Goal: Task Accomplishment & Management: Complete application form

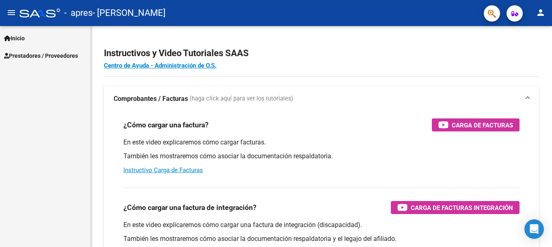
click at [69, 56] on span "Prestadores / Proveedores" at bounding box center [41, 55] width 74 height 9
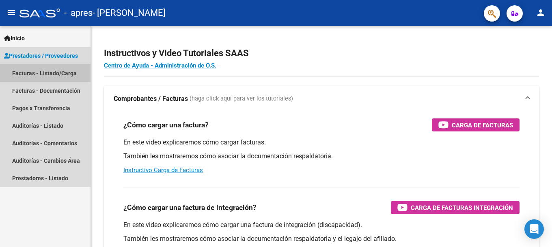
click at [61, 76] on link "Facturas - Listado/Carga" at bounding box center [45, 72] width 91 height 17
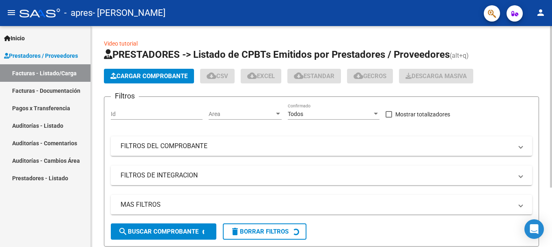
click at [128, 77] on span "Cargar Comprobante" at bounding box center [148, 75] width 77 height 7
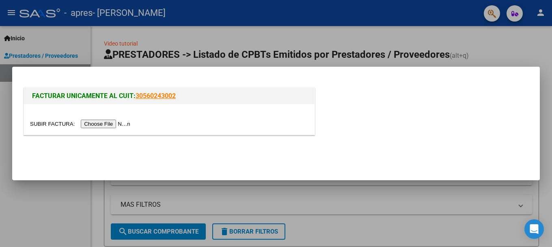
click at [112, 121] on input "file" at bounding box center [81, 123] width 103 height 9
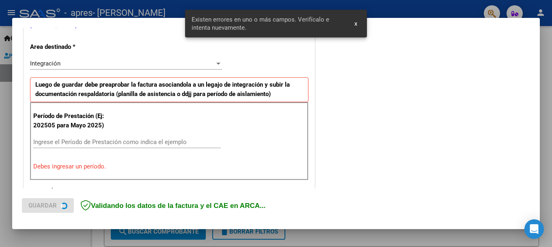
scroll to position [188, 0]
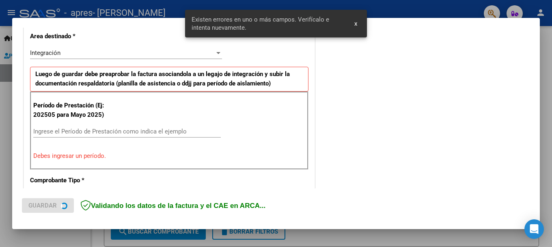
click at [69, 134] on div "Ingrese el Período de Prestación como indica el ejemplo" at bounding box center [127, 131] width 188 height 12
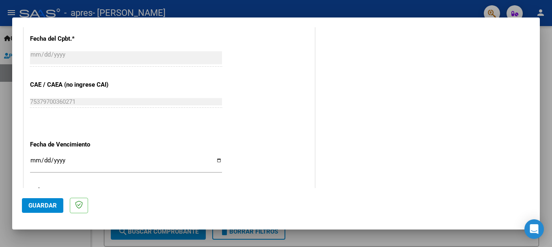
scroll to position [512, 0]
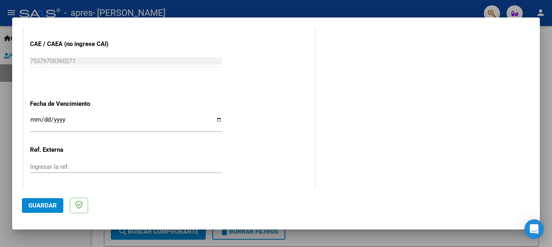
type input "202508"
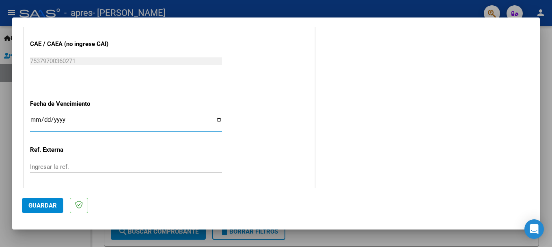
click at [67, 123] on input "Ingresar la fecha" at bounding box center [126, 122] width 192 height 13
type input "[DATE]"
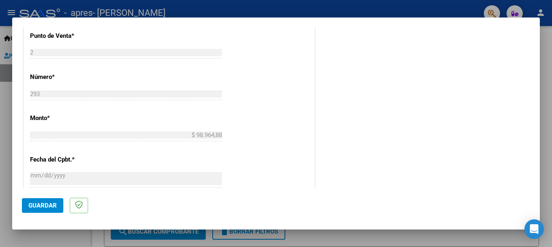
scroll to position [554, 0]
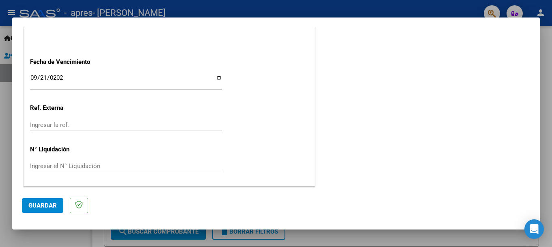
click at [32, 201] on span "Guardar" at bounding box center [42, 204] width 28 height 7
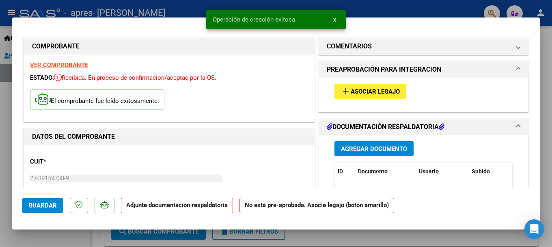
click at [358, 88] on span "Asociar Legajo" at bounding box center [375, 91] width 49 height 7
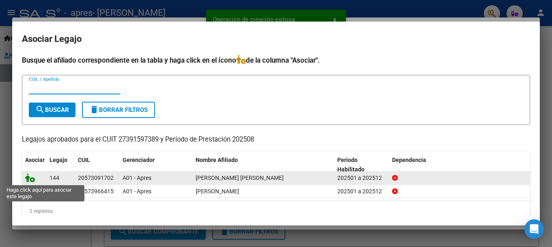
click at [29, 177] on icon at bounding box center [30, 177] width 10 height 9
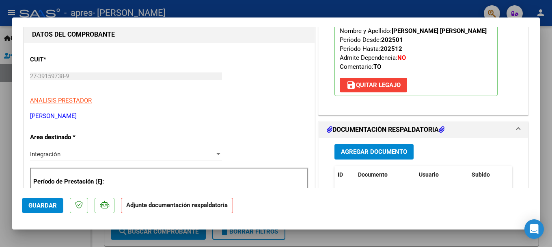
scroll to position [122, 0]
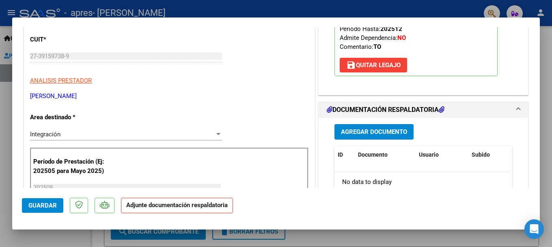
click at [187, 204] on strong "Adjunte documentación respaldatoria" at bounding box center [177, 204] width 102 height 7
click at [152, 207] on strong "Adjunte documentación respaldatoria" at bounding box center [177, 204] width 102 height 7
click at [369, 127] on button "Agregar Documento" at bounding box center [374, 131] width 79 height 15
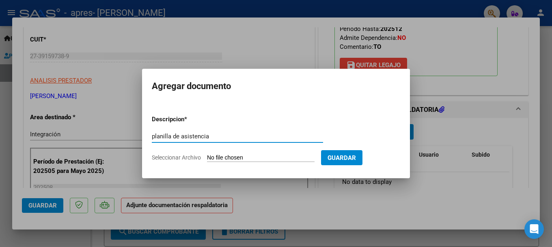
type input "planilla de asistencia"
click at [281, 156] on input "Seleccionar Archivo" at bounding box center [261, 158] width 108 height 8
type input "C:\fakepath\Planilla [DATE].pdf"
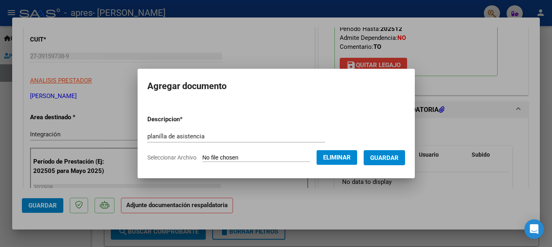
click at [405, 153] on button "Guardar" at bounding box center [384, 157] width 41 height 15
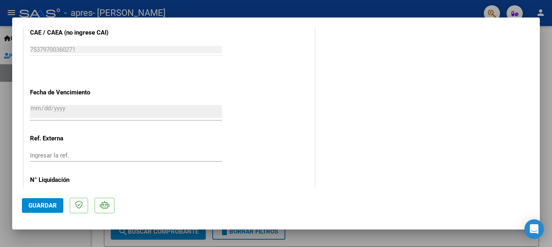
scroll to position [567, 0]
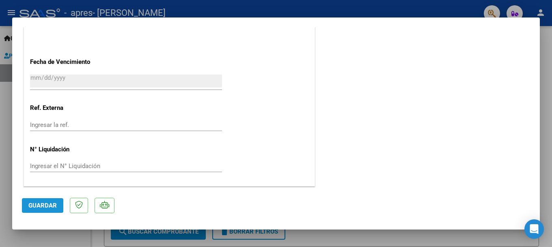
click at [41, 204] on span "Guardar" at bounding box center [42, 204] width 28 height 7
